Goal: Task Accomplishment & Management: Manage account settings

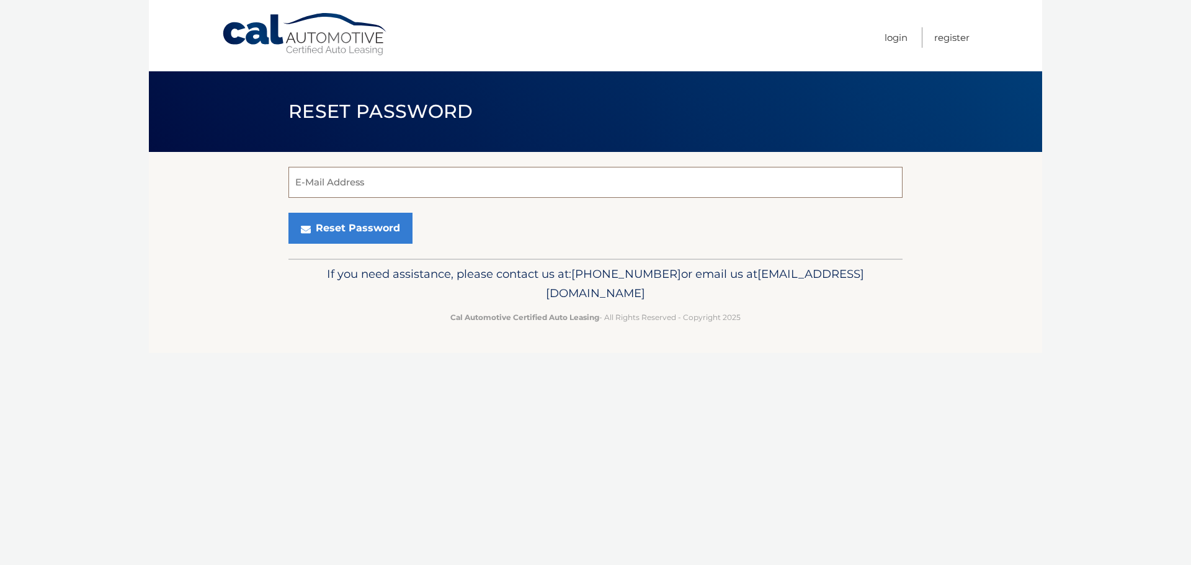
click at [363, 180] on input "E-Mail Address" at bounding box center [595, 182] width 614 height 31
type input "neven.maricic@outlook.com"
click at [288, 213] on button "Reset Password" at bounding box center [350, 228] width 124 height 31
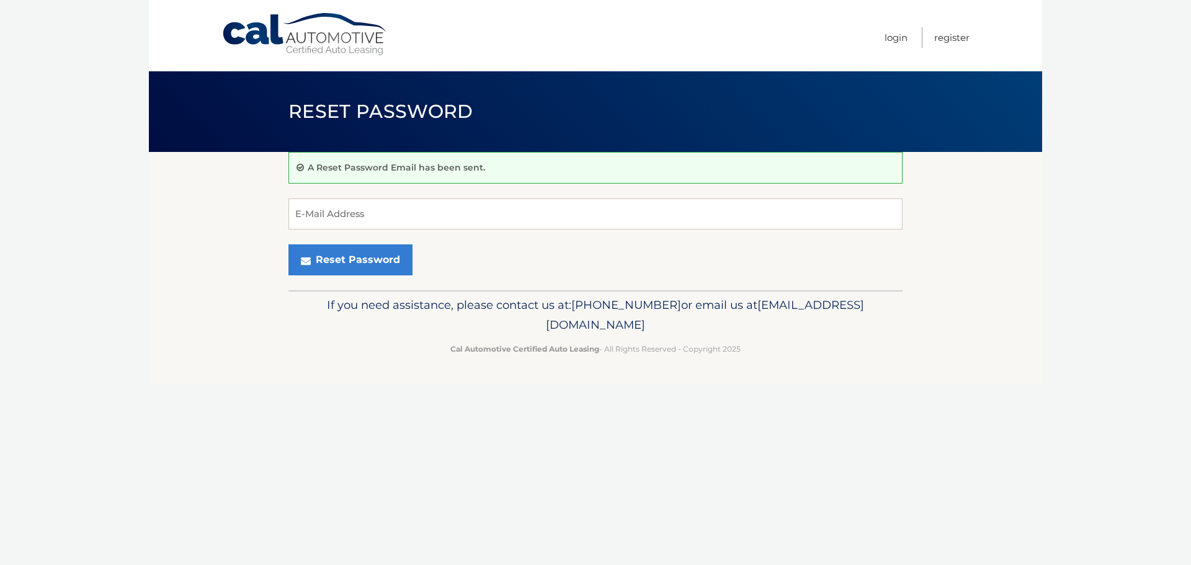
click at [493, 277] on div "A Reset Password Email has been sent. E-Mail Address Reset Password" at bounding box center [595, 221] width 614 height 138
click at [500, 220] on input "E-Mail Address" at bounding box center [595, 213] width 614 height 31
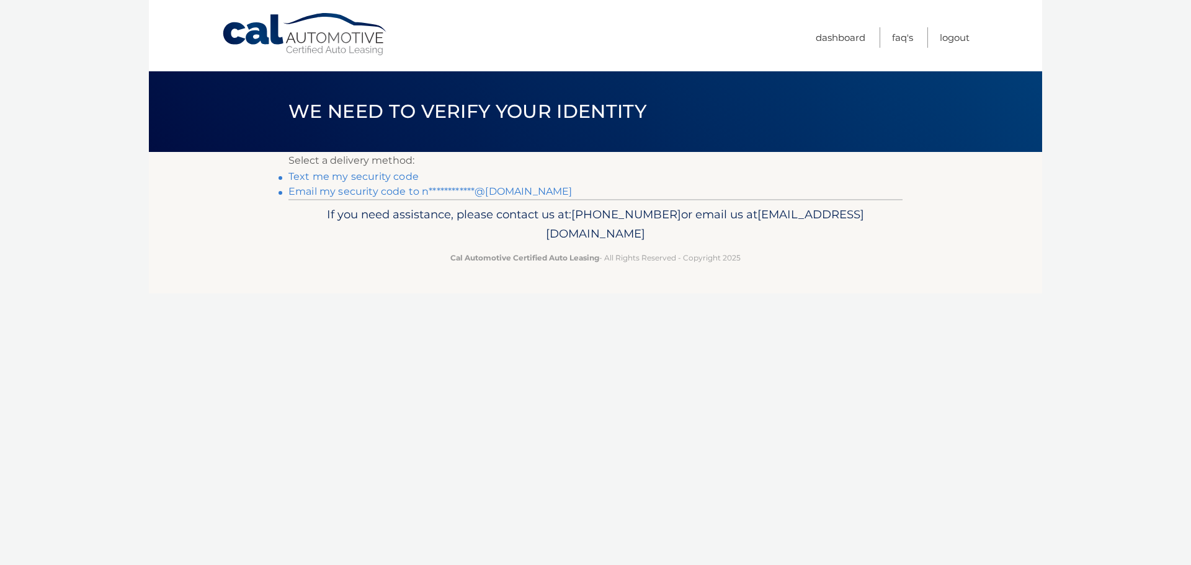
click at [342, 173] on link "Text me my security code" at bounding box center [353, 177] width 130 height 12
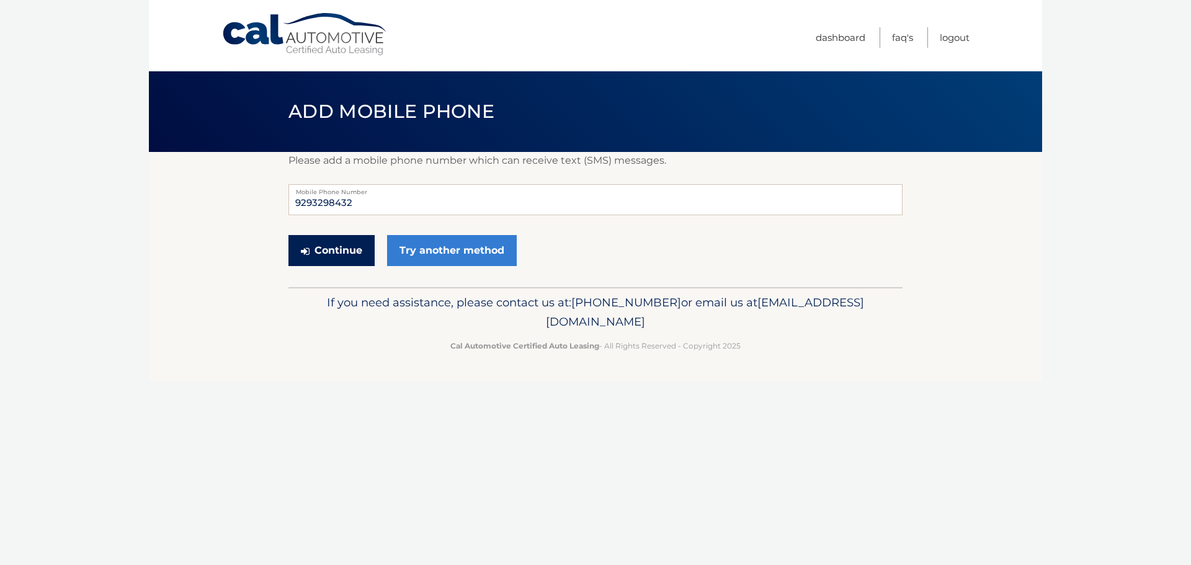
click at [331, 253] on button "Continue" at bounding box center [331, 250] width 86 height 31
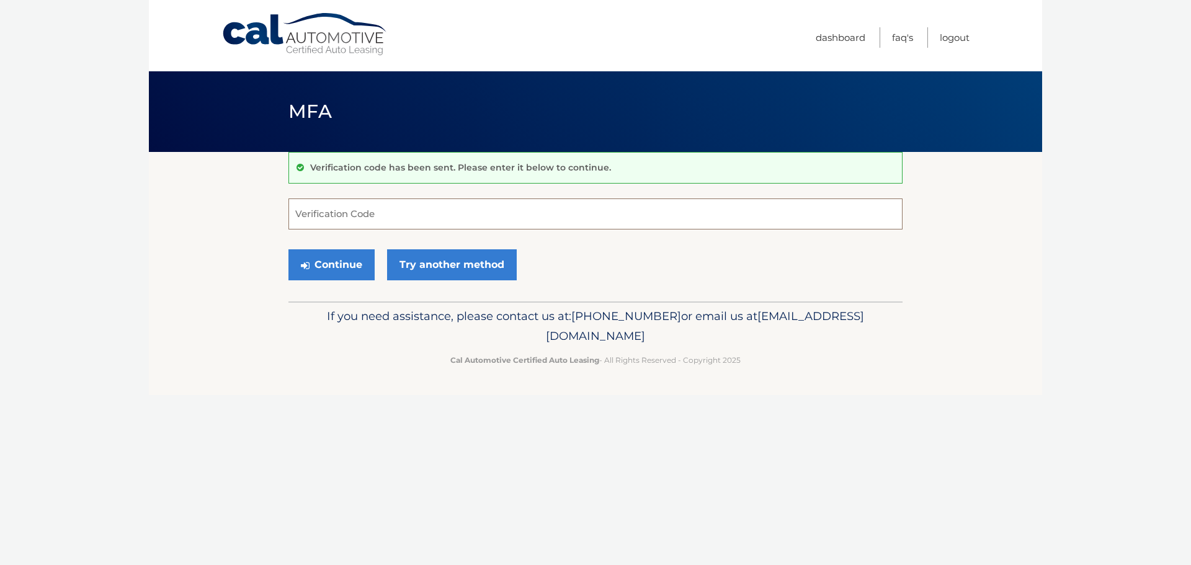
click at [484, 224] on input "Verification Code" at bounding box center [595, 213] width 614 height 31
type input "307258"
click at [296, 265] on button "Continue" at bounding box center [331, 264] width 86 height 31
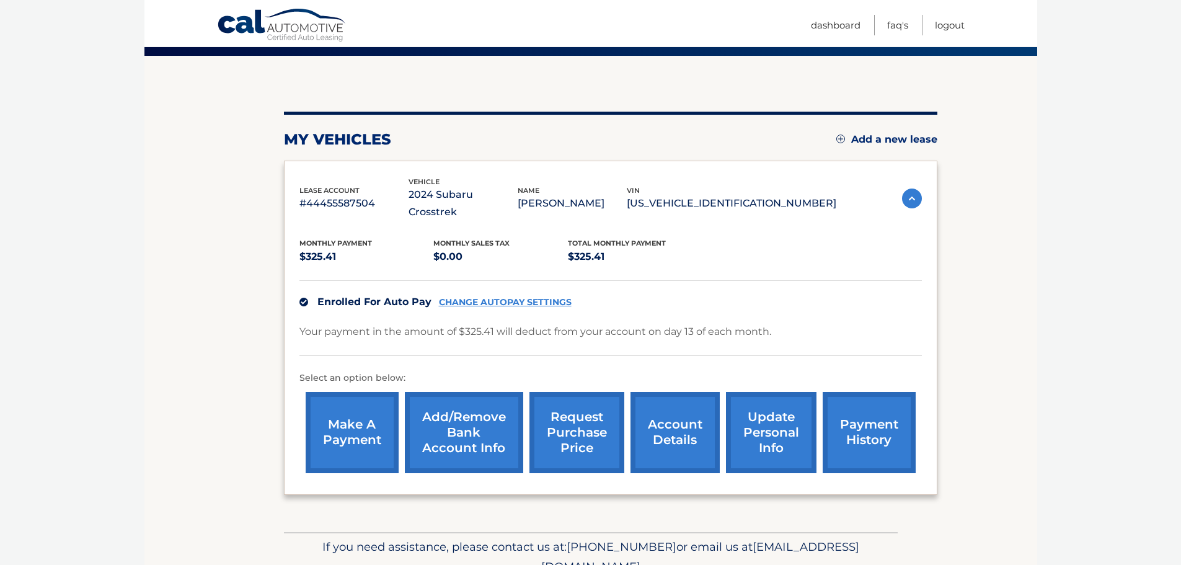
scroll to position [124, 0]
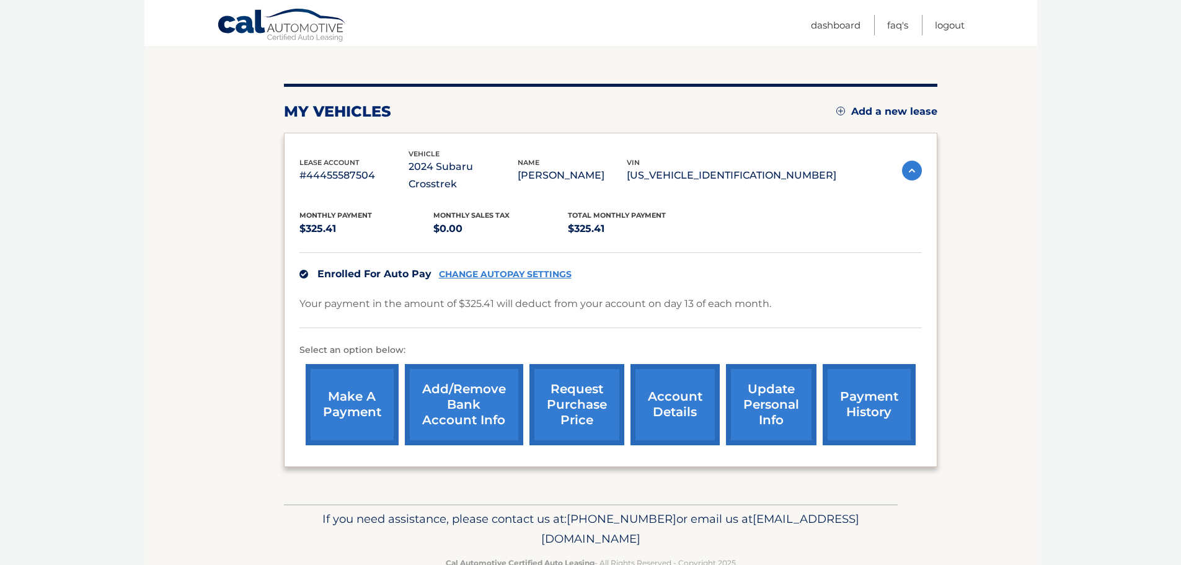
click at [856, 384] on link "payment history" at bounding box center [869, 404] width 93 height 81
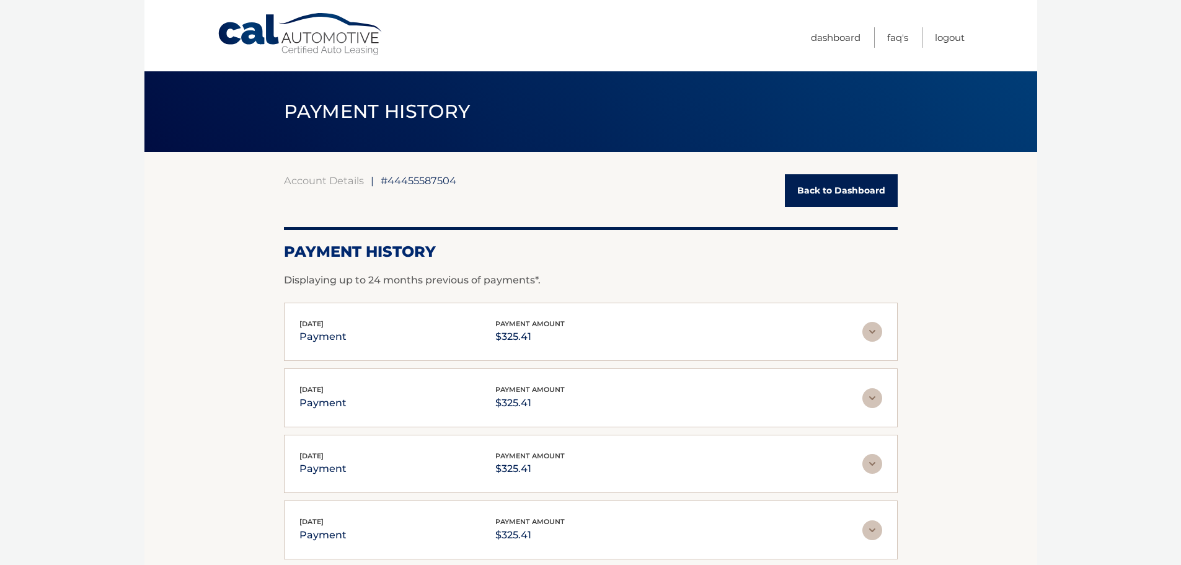
click at [872, 195] on link "Back to Dashboard" at bounding box center [841, 190] width 113 height 33
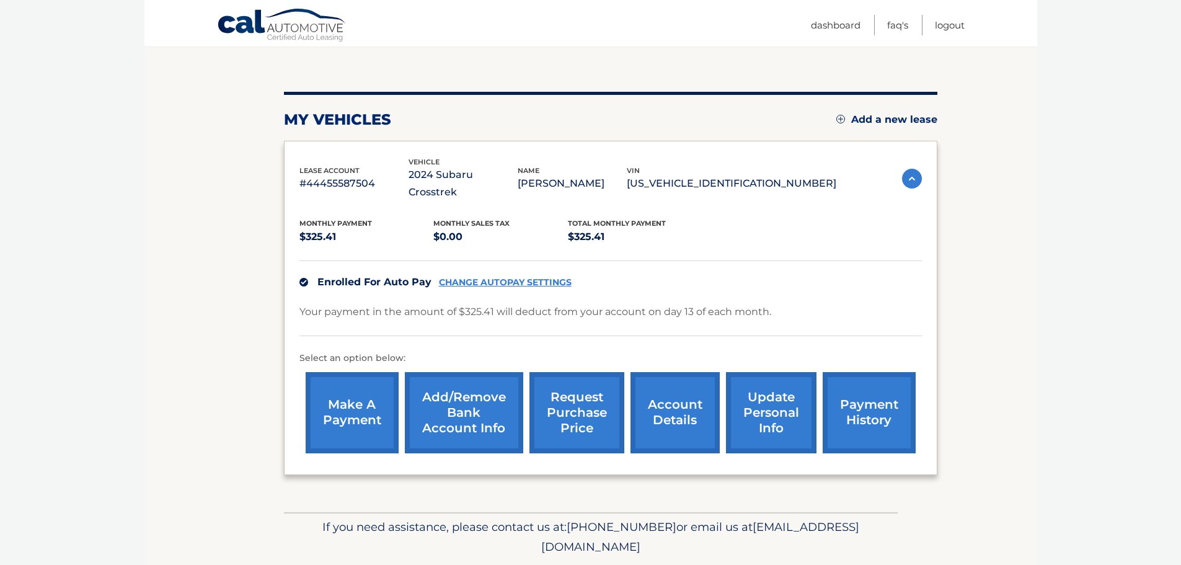
scroll to position [124, 0]
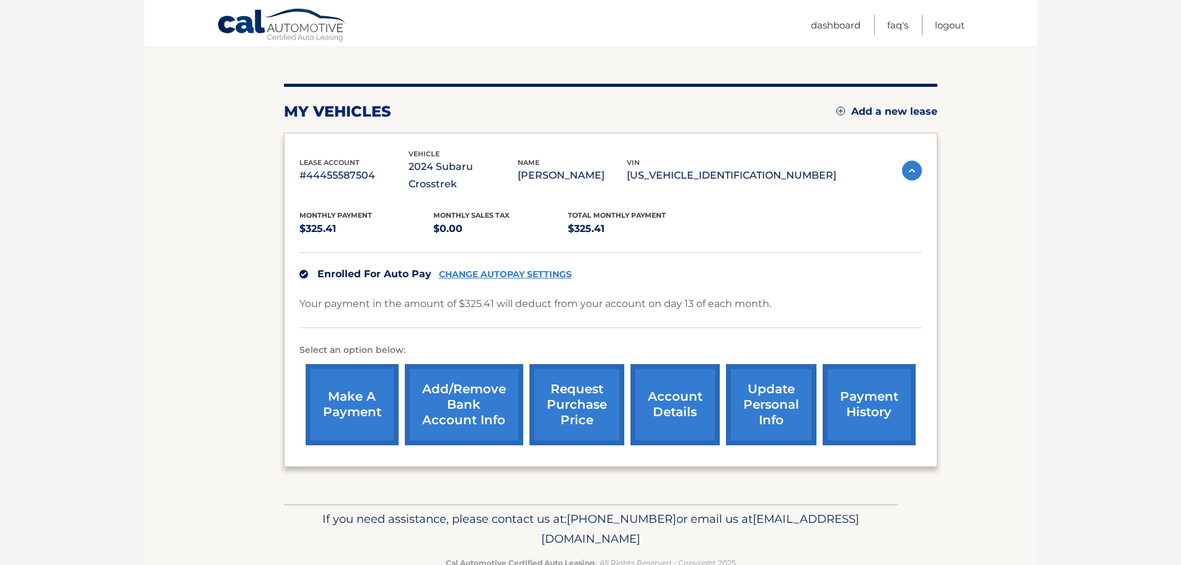
click at [647, 390] on link "account details" at bounding box center [675, 404] width 89 height 81
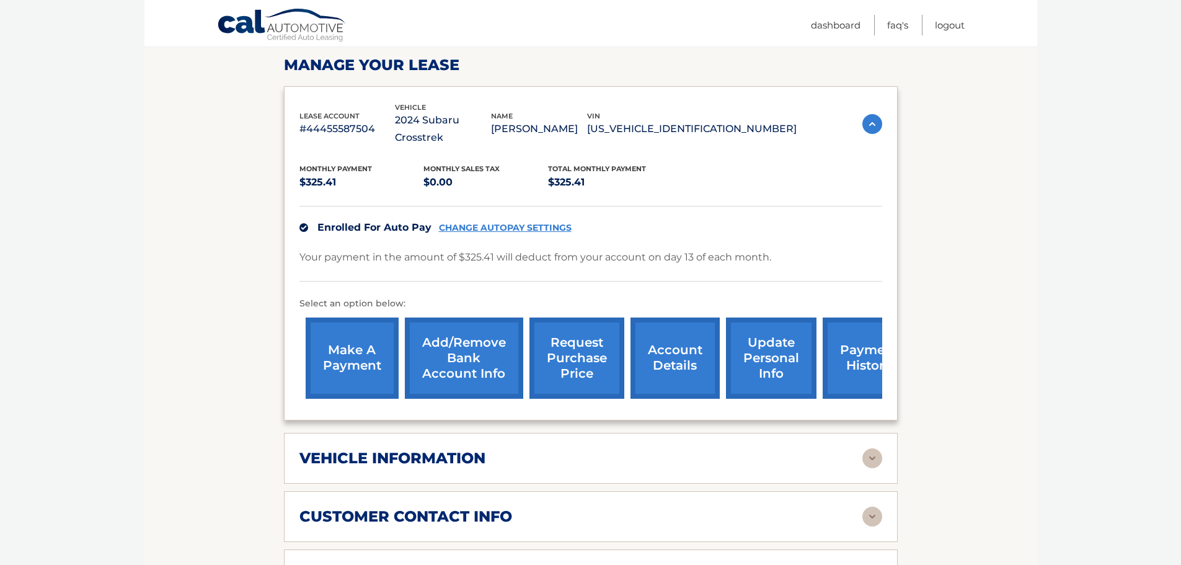
scroll to position [248, 0]
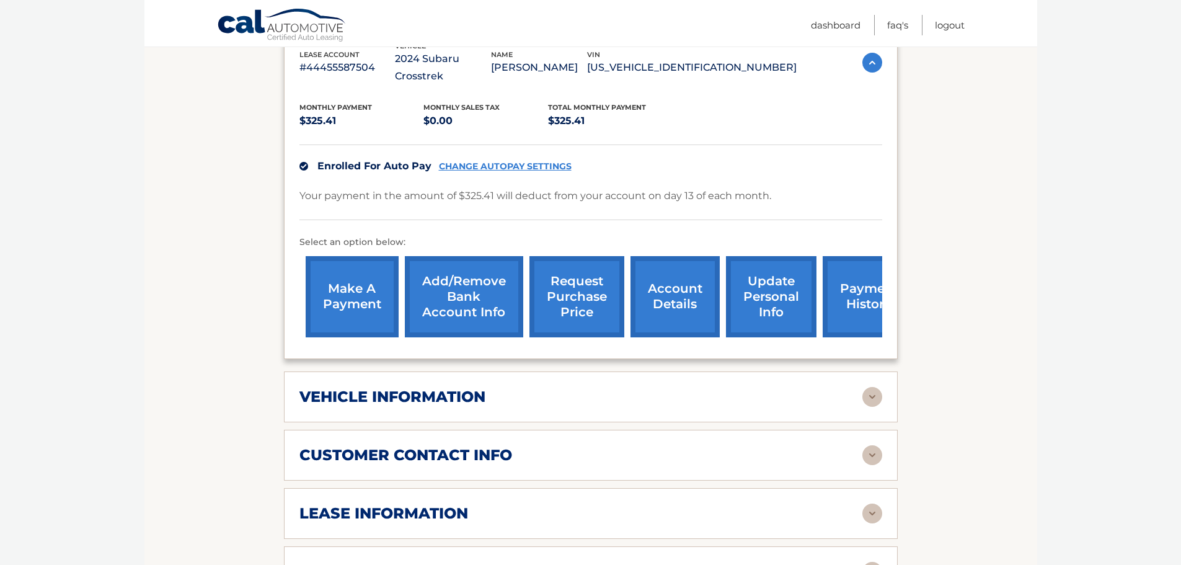
click at [667, 388] on div "vehicle information" at bounding box center [581, 397] width 563 height 19
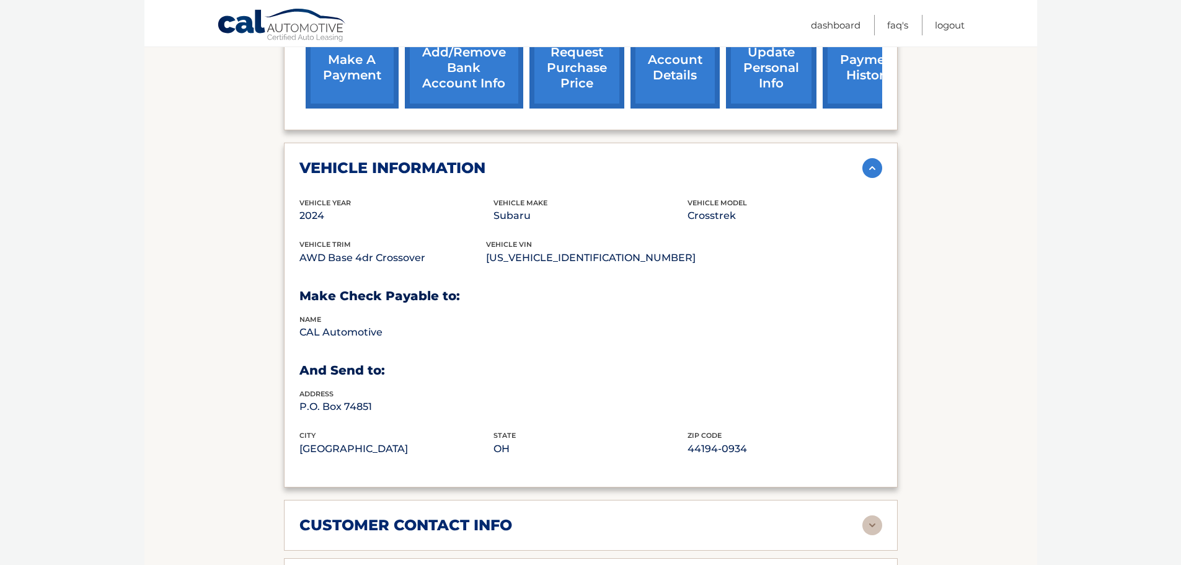
scroll to position [558, 0]
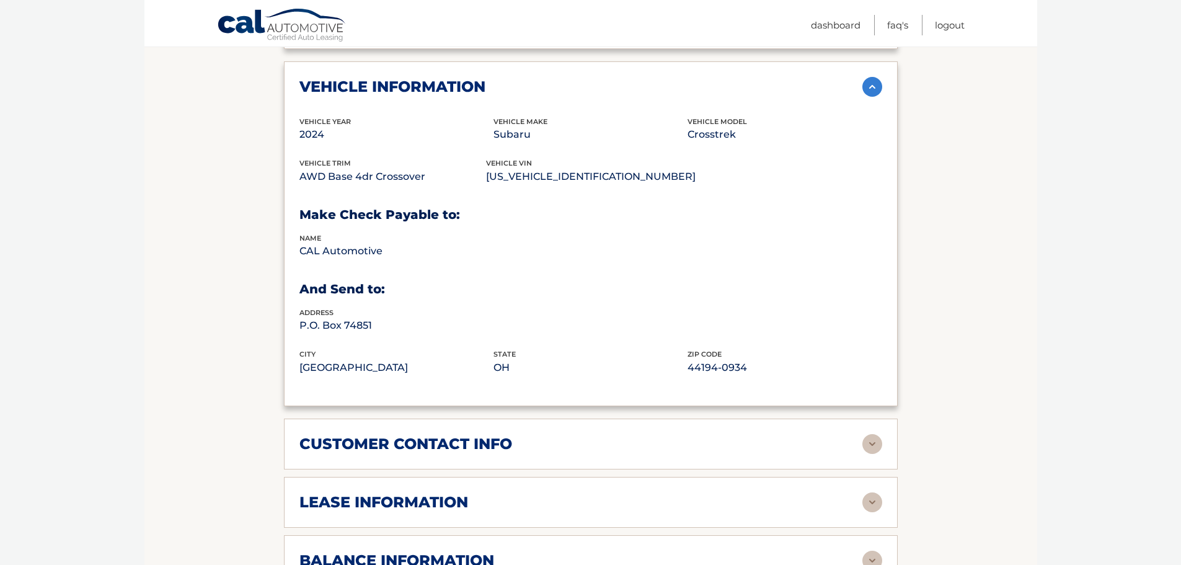
click at [656, 435] on div "customer contact info" at bounding box center [581, 444] width 563 height 19
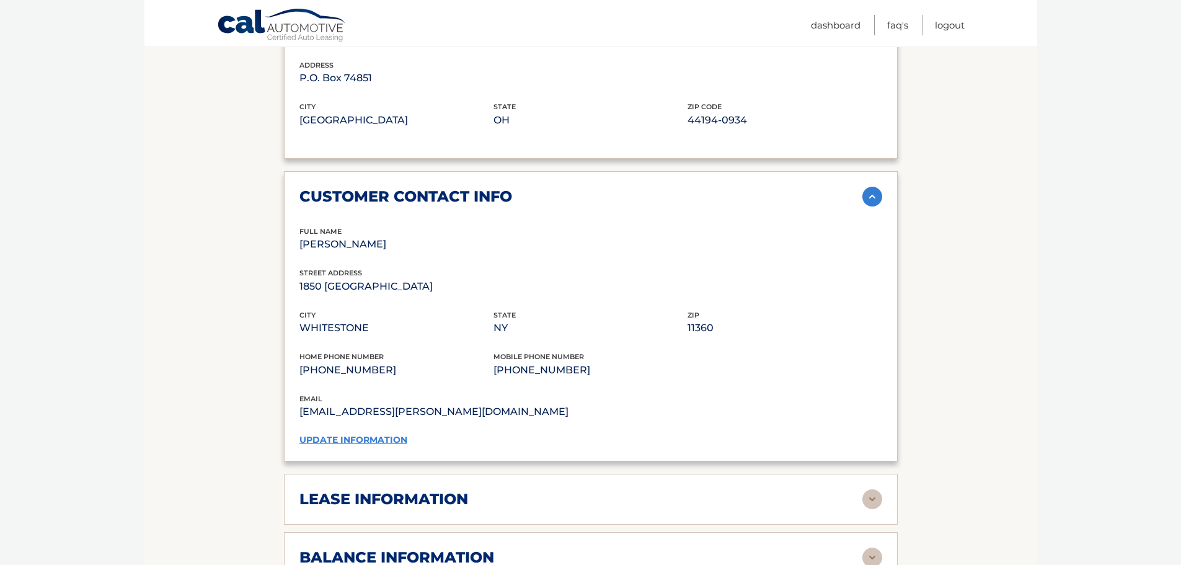
scroll to position [806, 0]
click at [630, 489] on div "lease information" at bounding box center [581, 498] width 563 height 19
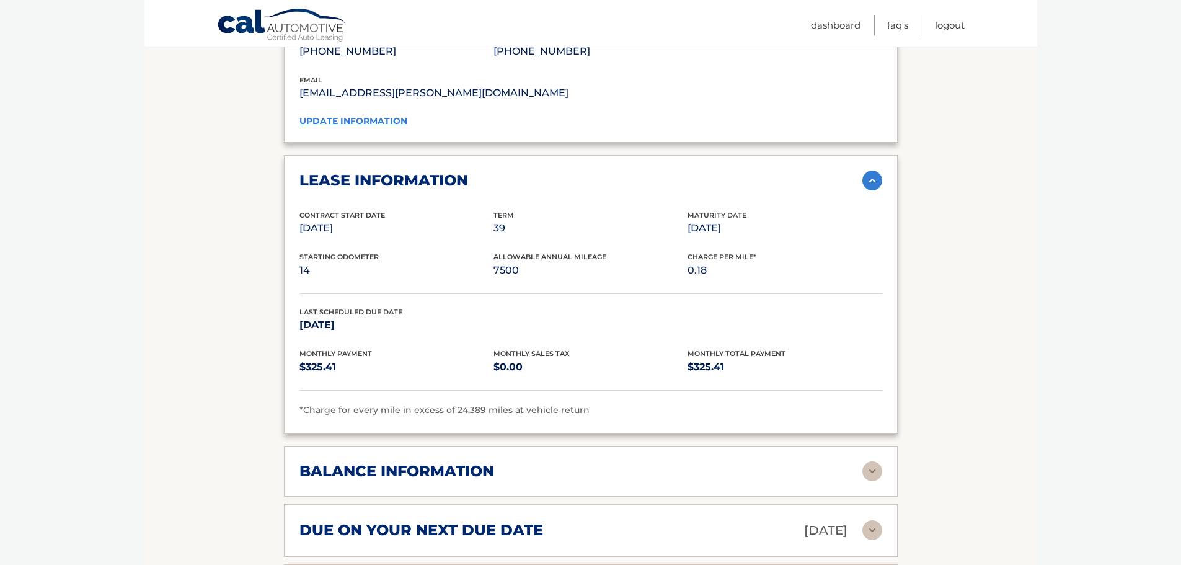
scroll to position [1178, 0]
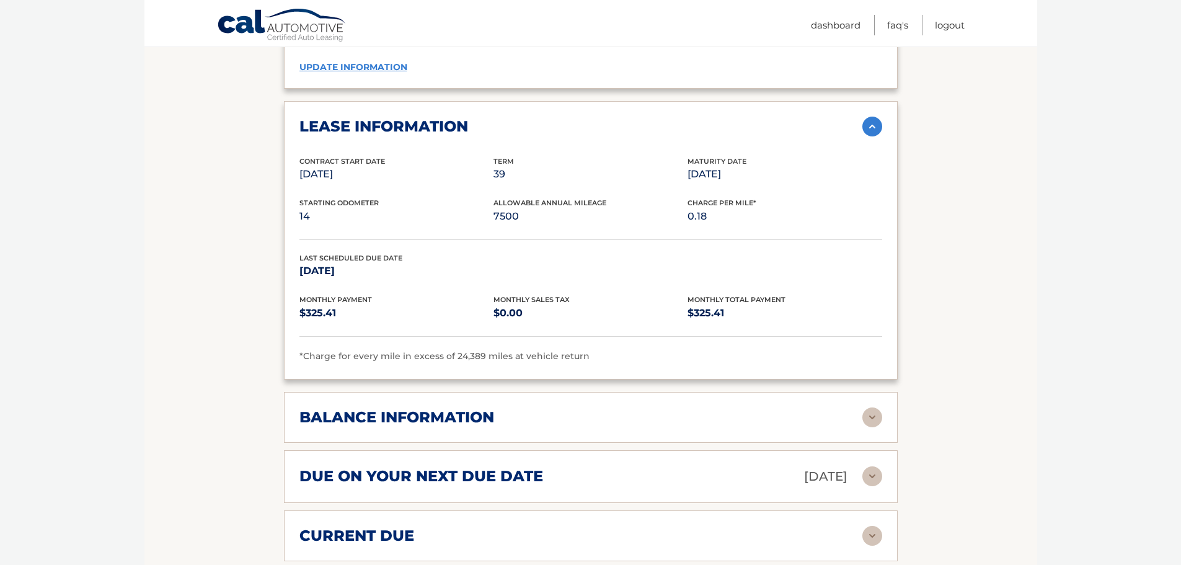
click at [850, 408] on div "balance information" at bounding box center [581, 417] width 563 height 19
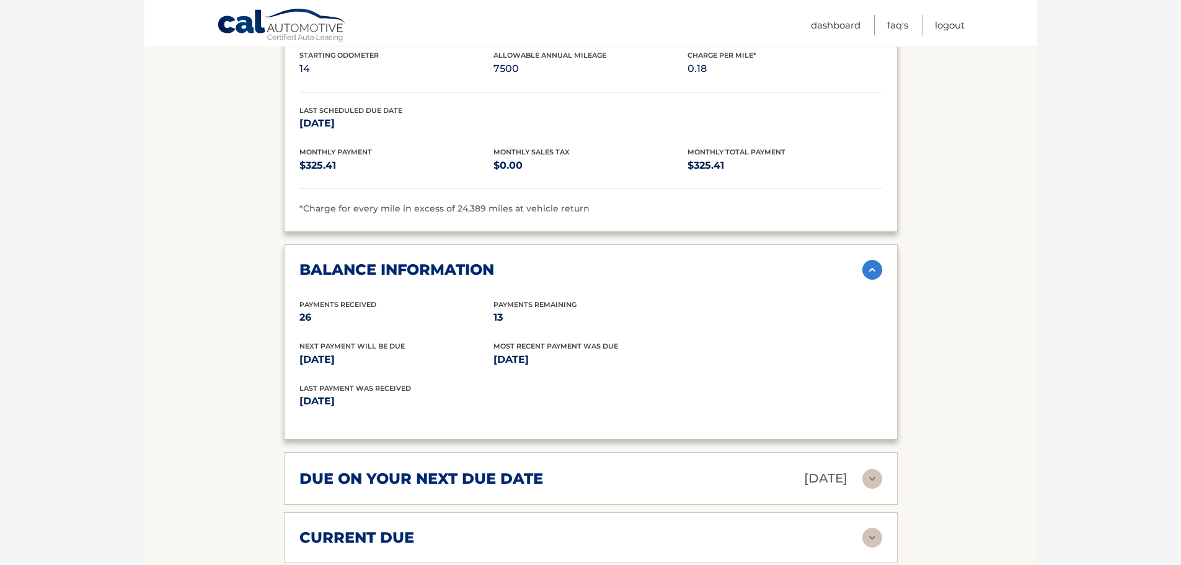
scroll to position [1364, 0]
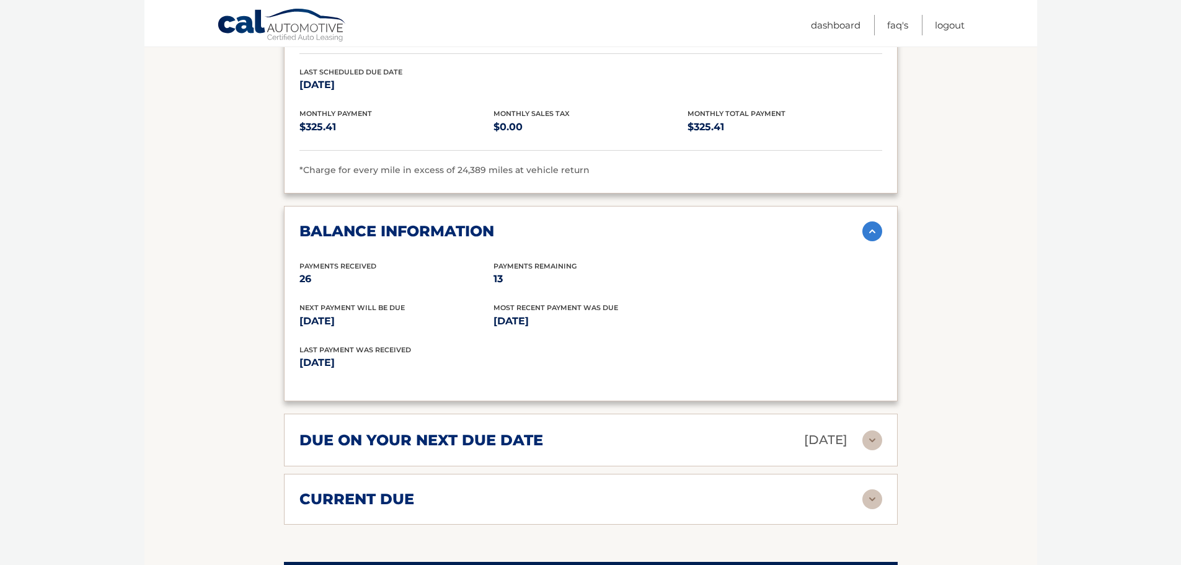
click at [866, 489] on img at bounding box center [873, 499] width 20 height 20
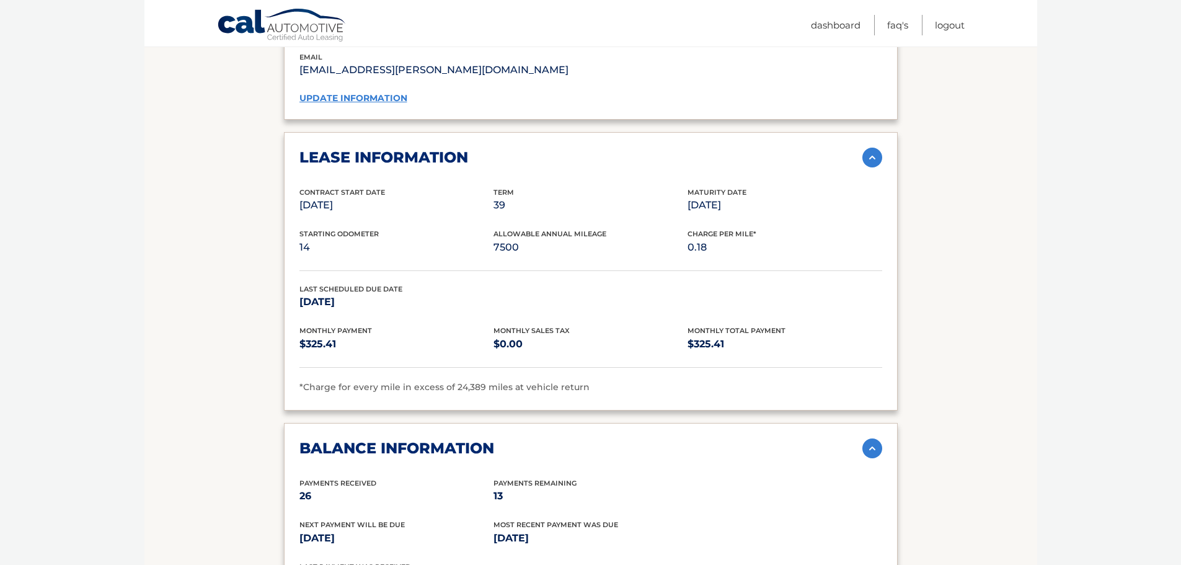
scroll to position [1116, 0]
